Goal: Navigation & Orientation: Find specific page/section

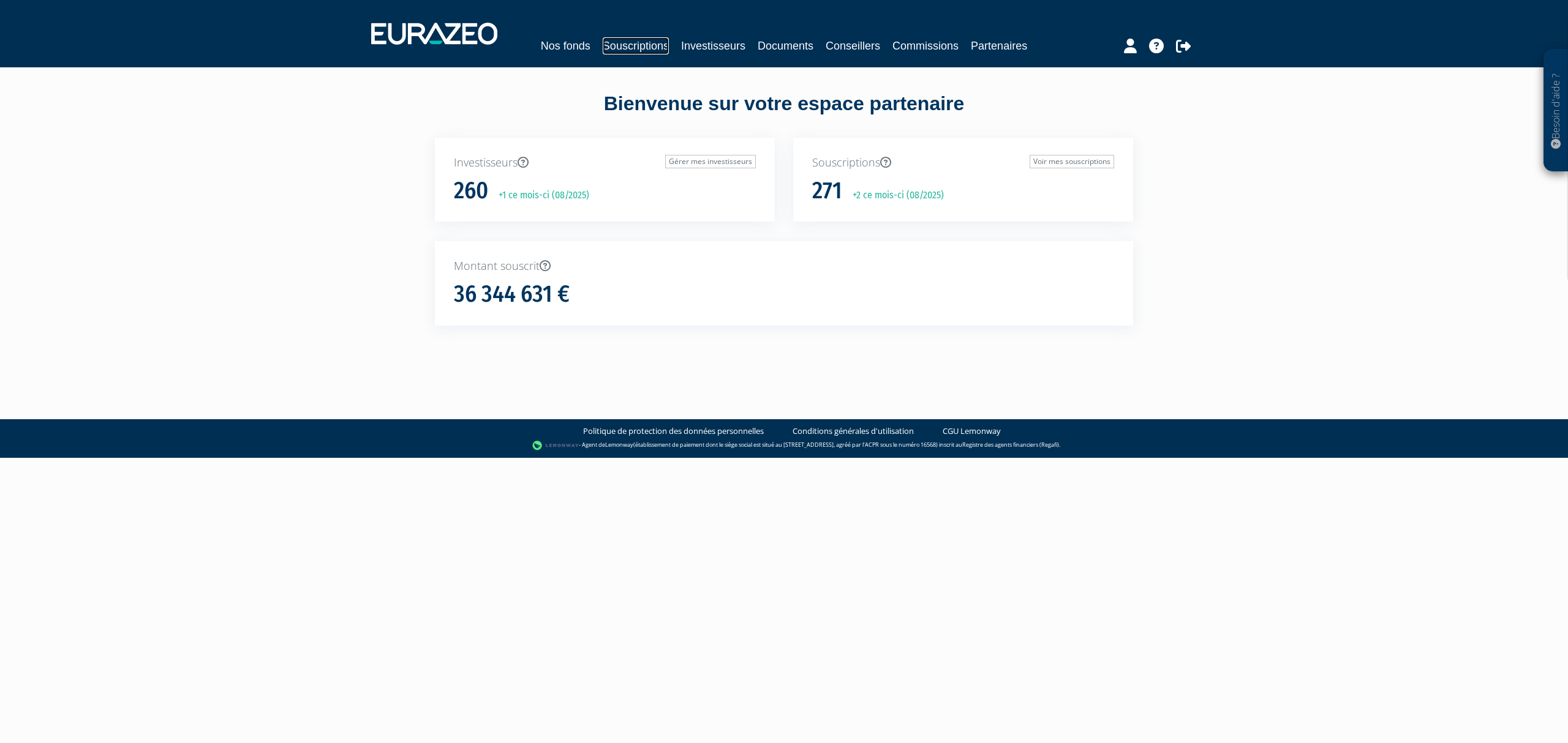
click at [639, 39] on link "Souscriptions" at bounding box center [636, 46] width 66 height 17
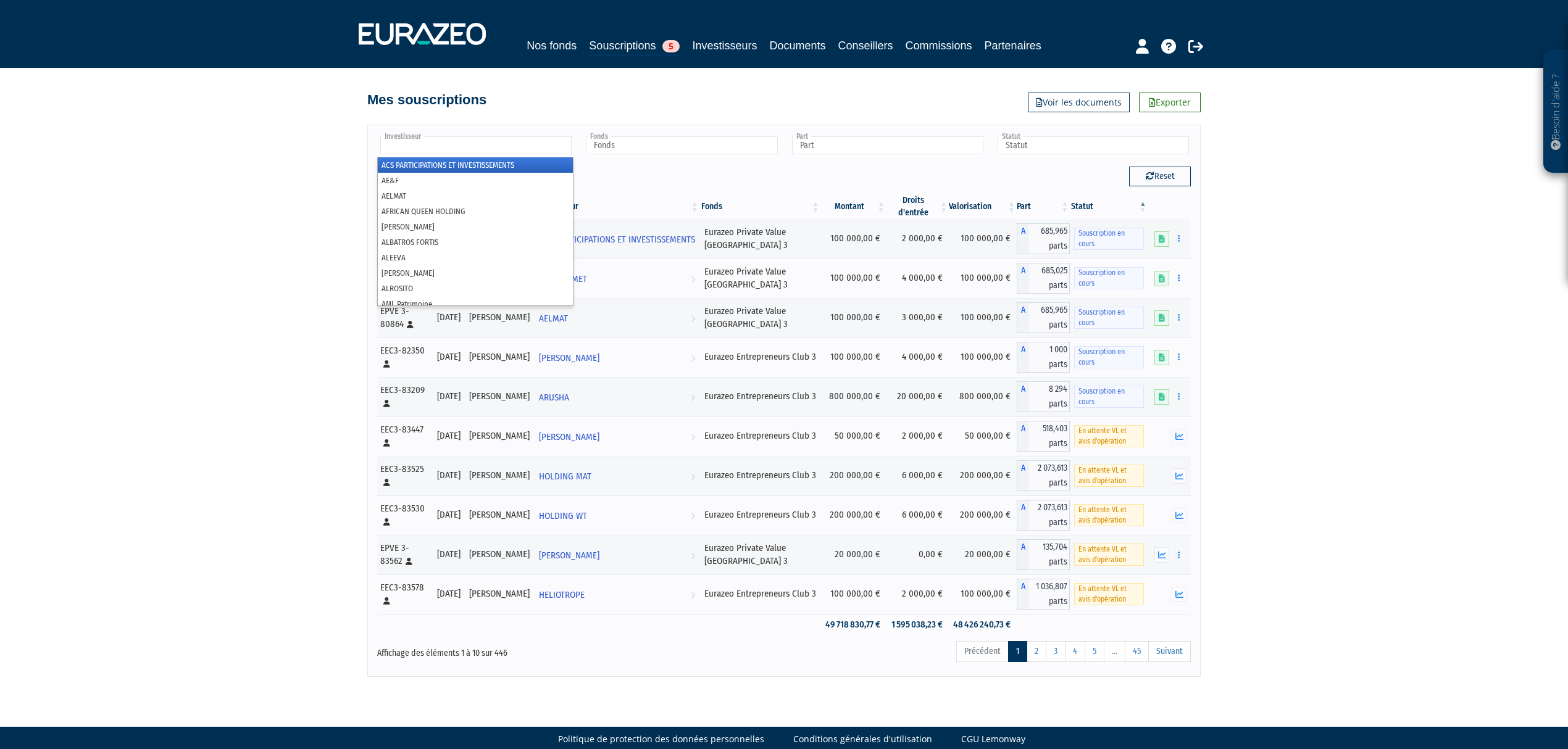
click at [554, 154] on input "text" at bounding box center [476, 145] width 191 height 18
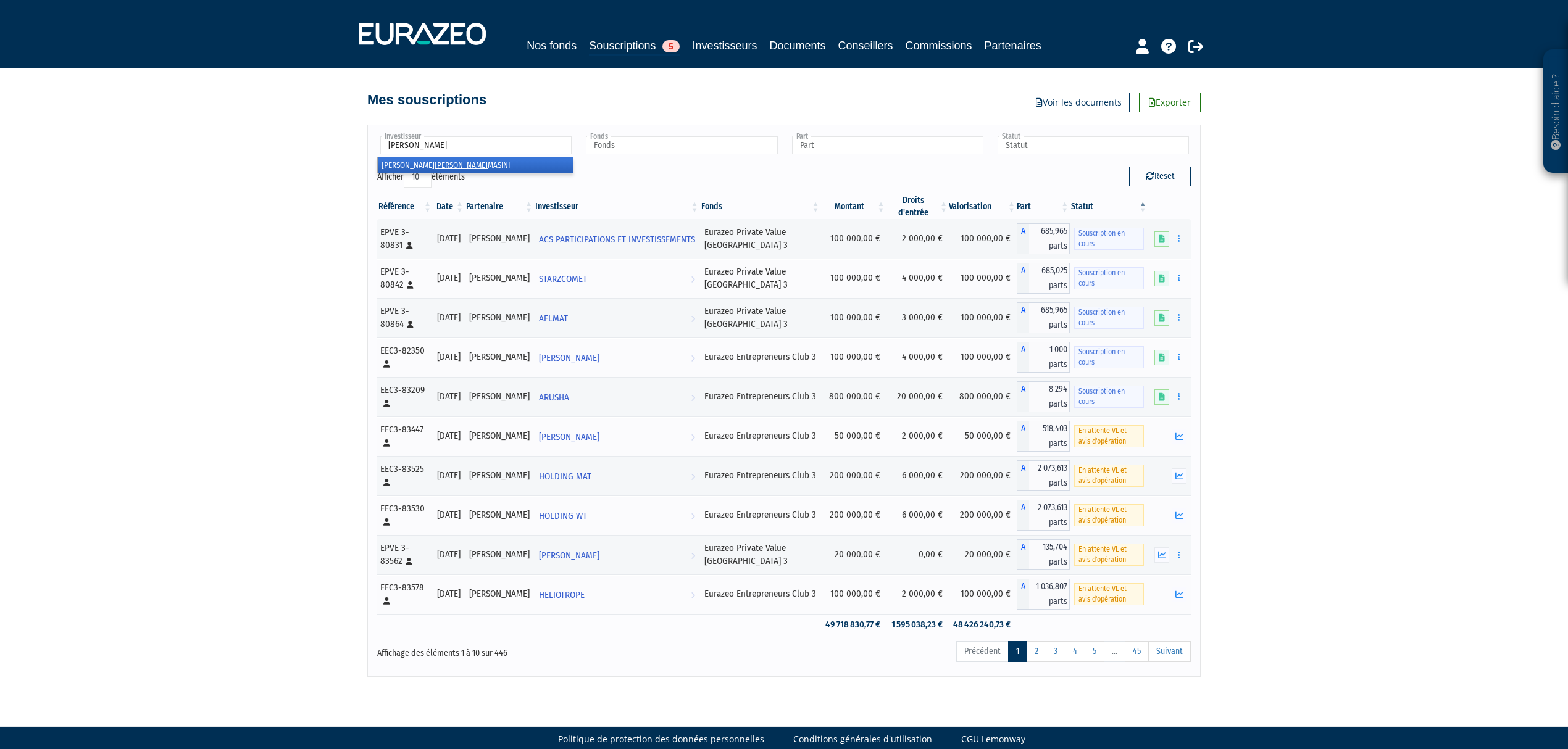
type input "tomm"
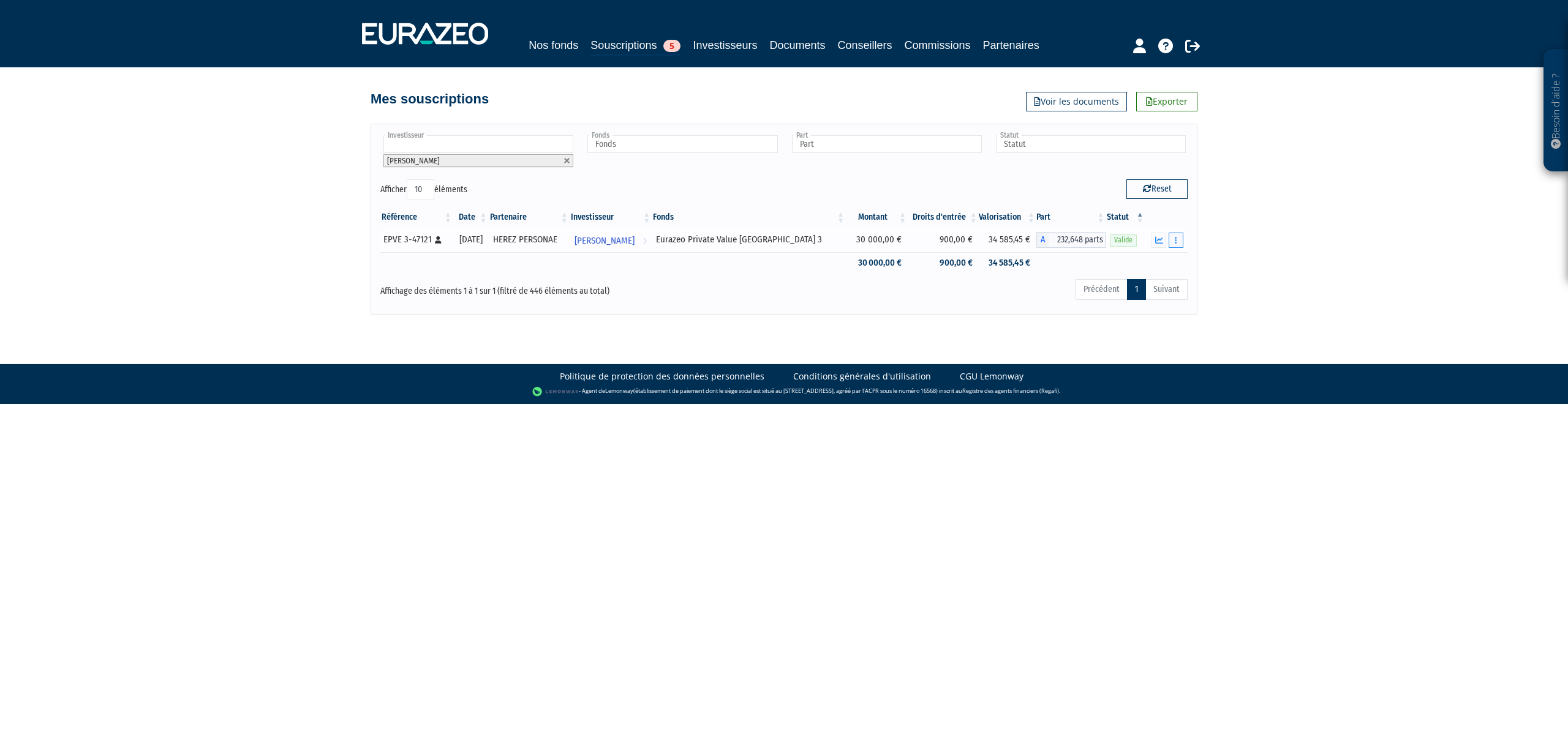
click at [1169, 248] on button "button" at bounding box center [1176, 240] width 15 height 15
click at [1407, 404] on html "Besoin d'aide ? × J'ai besoin d'aide Si vous avez une question à propos du fonc…" at bounding box center [784, 202] width 1568 height 404
